Goal: Task Accomplishment & Management: Complete application form

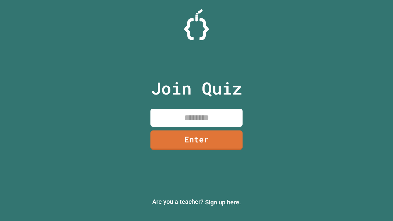
click at [223, 202] on link "Sign up here." at bounding box center [223, 202] width 36 height 7
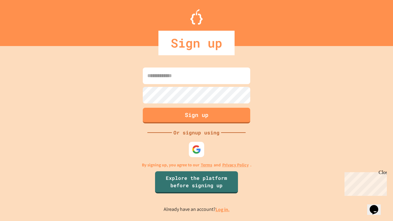
click at [223, 209] on link "Log in." at bounding box center [223, 209] width 14 height 6
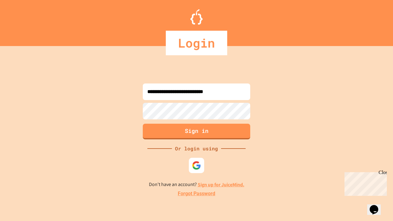
type input "**********"
